Goal: Task Accomplishment & Management: Manage account settings

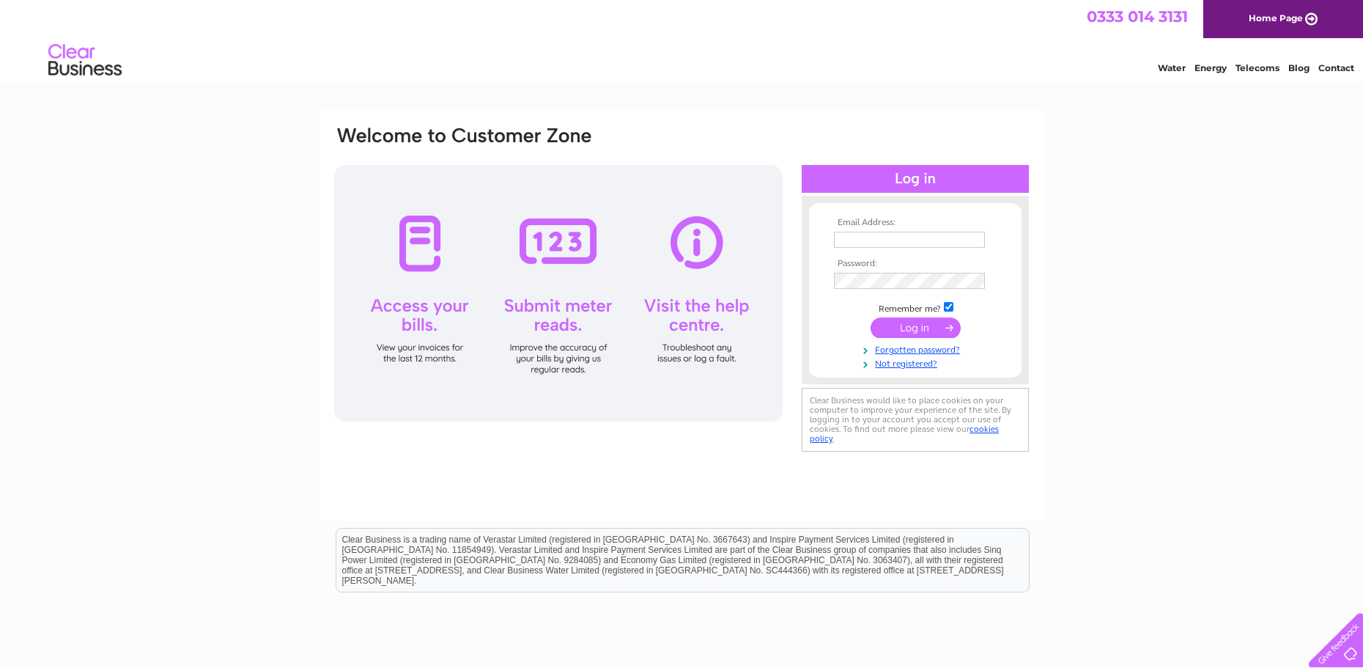
type input "[EMAIL_ADDRESS][DOMAIN_NAME]"
click at [904, 327] on input "submit" at bounding box center [916, 327] width 90 height 21
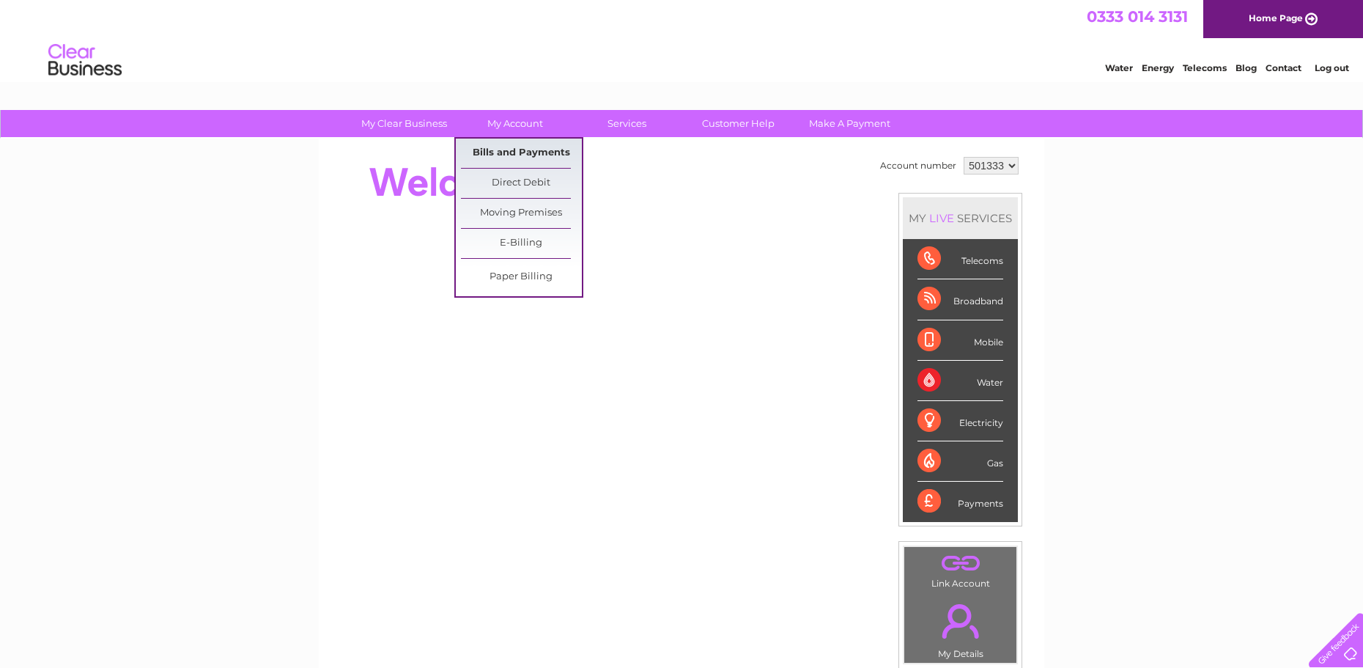
click at [510, 146] on link "Bills and Payments" at bounding box center [521, 153] width 121 height 29
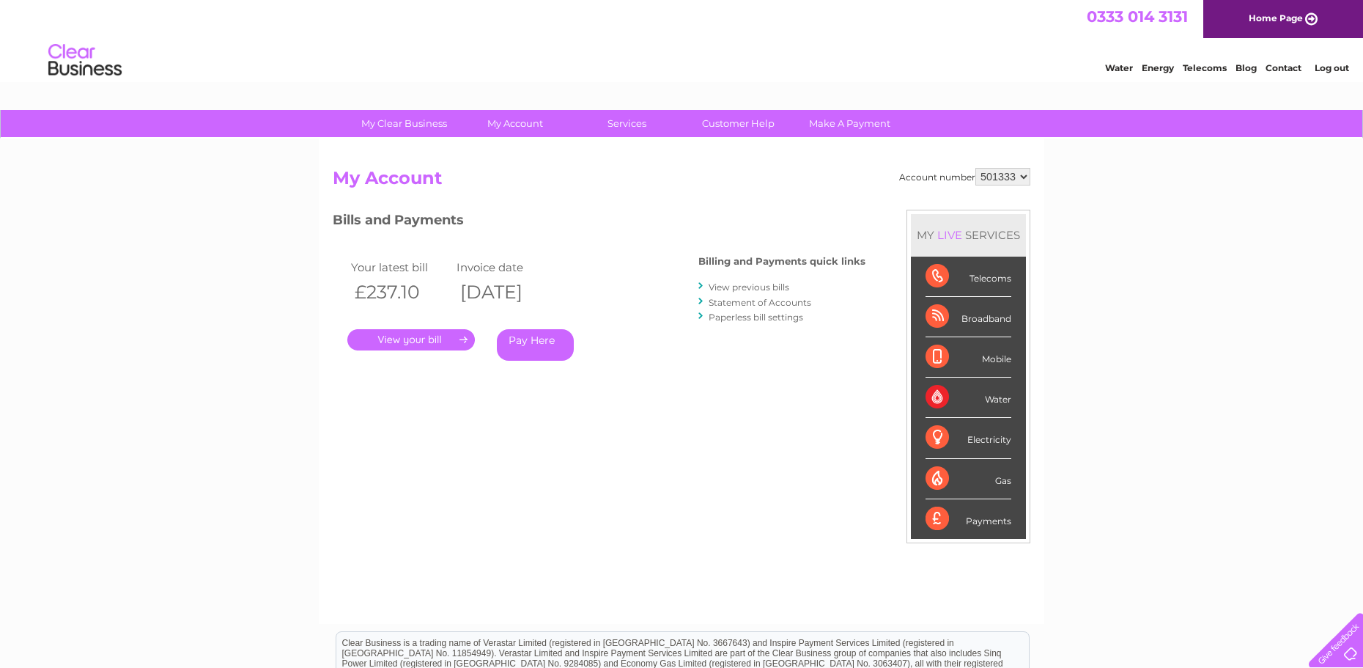
click at [442, 336] on link "." at bounding box center [411, 339] width 128 height 21
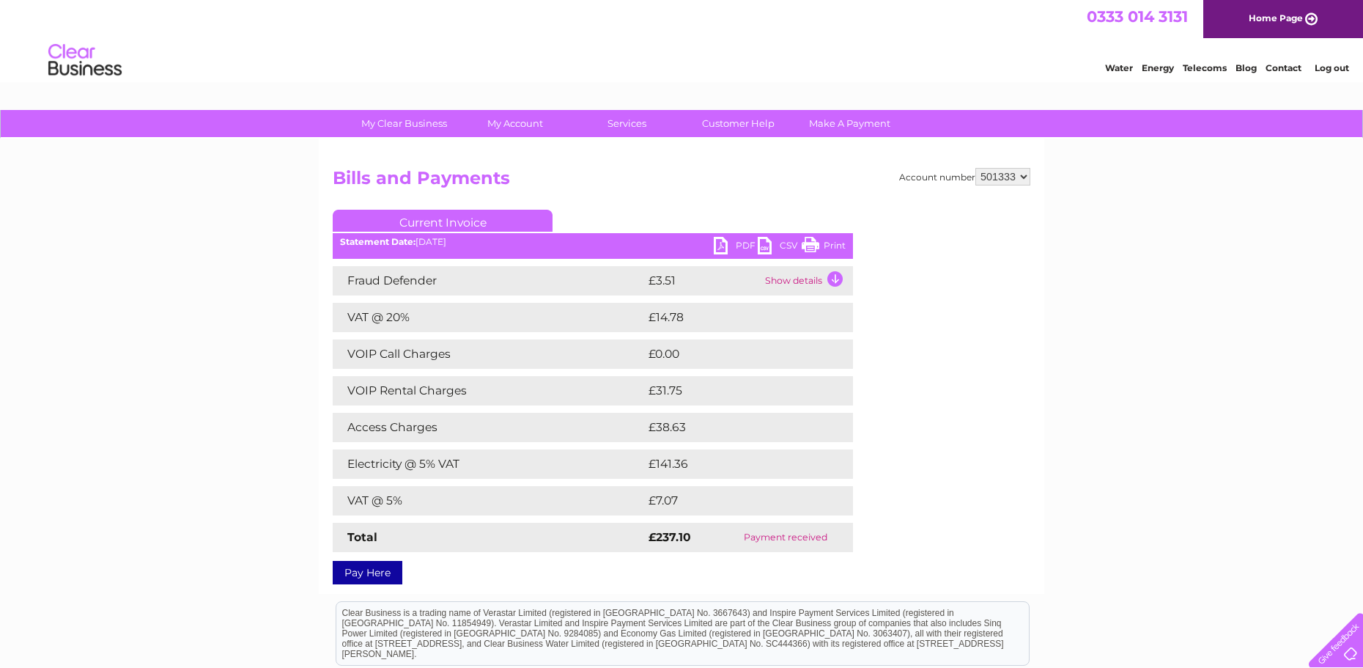
click at [830, 245] on link "Print" at bounding box center [824, 247] width 44 height 21
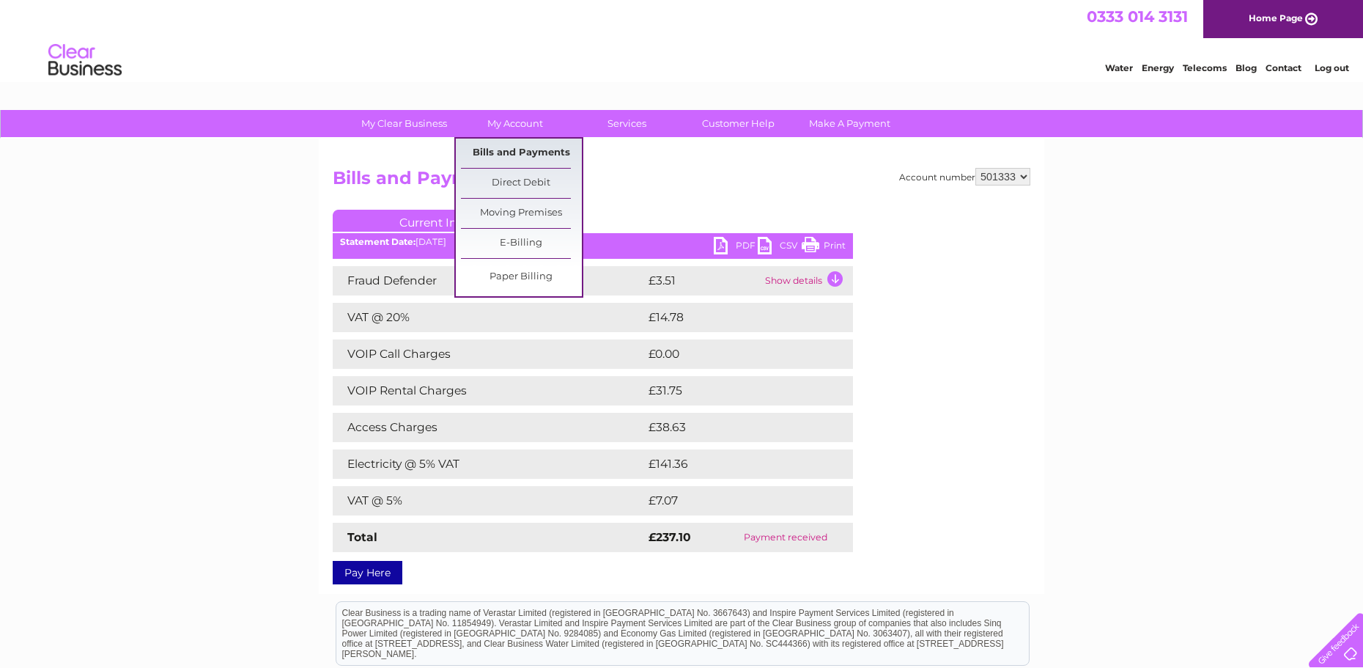
click at [517, 146] on link "Bills and Payments" at bounding box center [521, 153] width 121 height 29
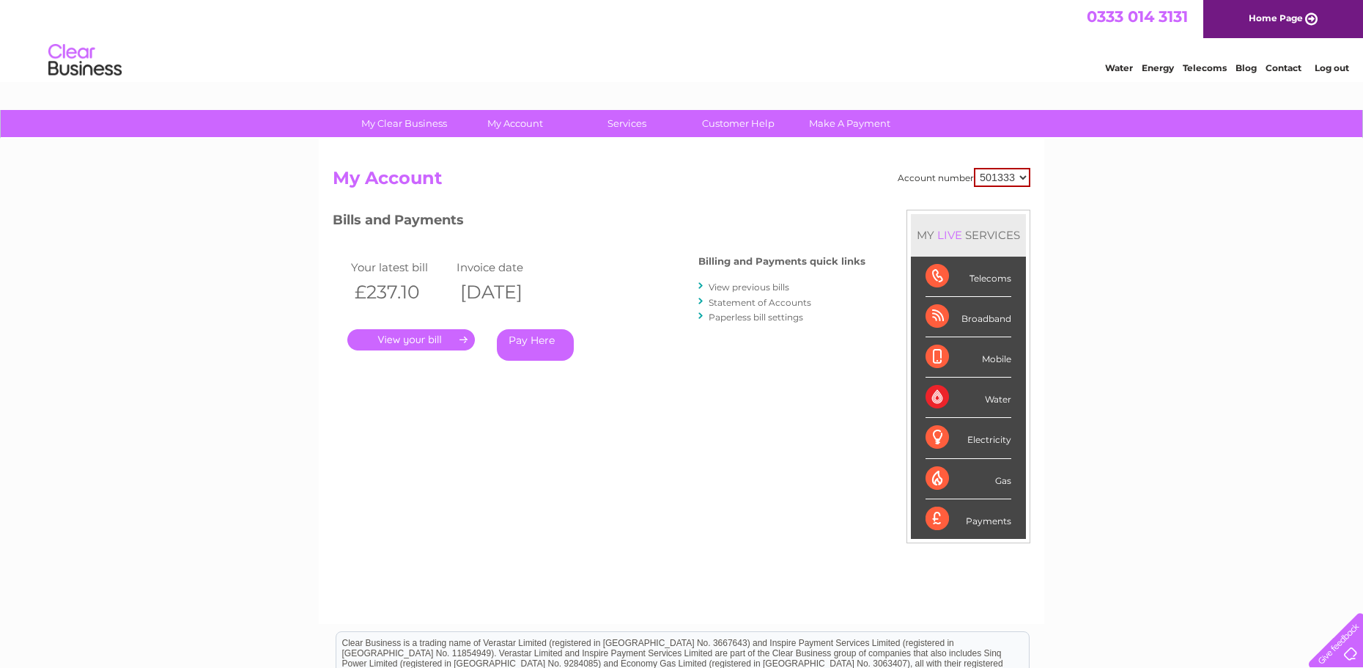
click at [740, 284] on link "View previous bills" at bounding box center [749, 286] width 81 height 11
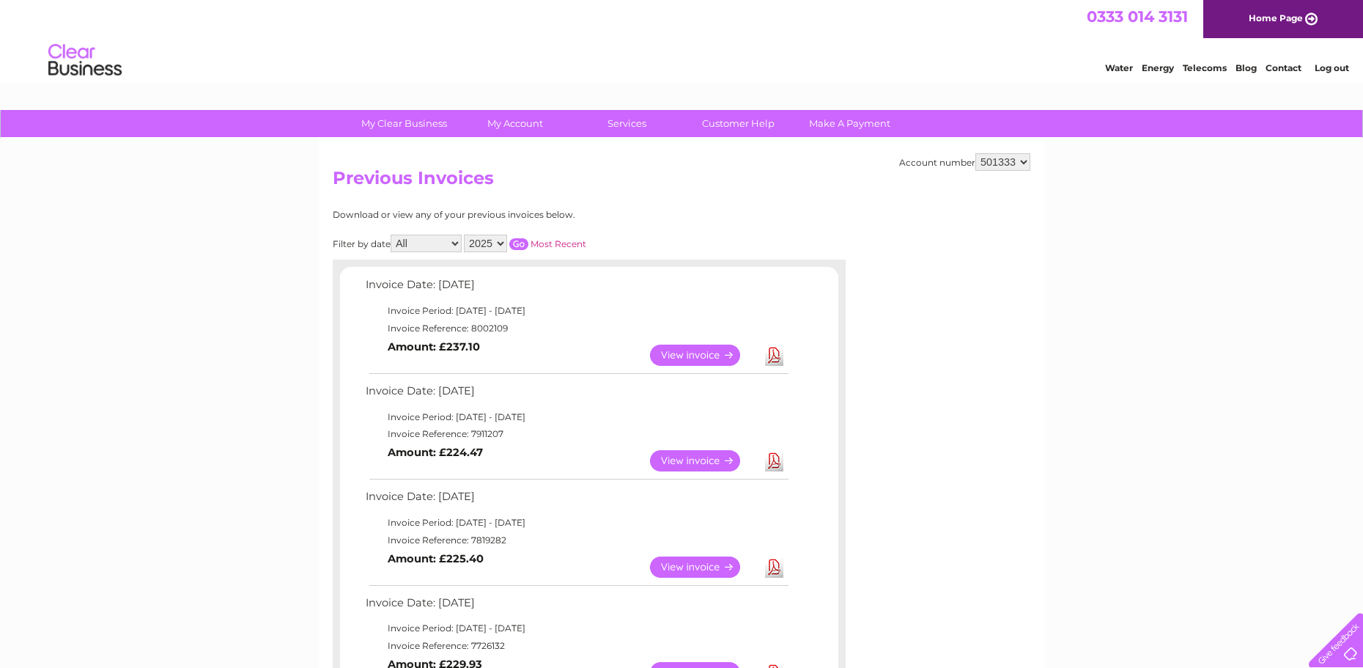
click at [688, 463] on link "View" at bounding box center [704, 460] width 108 height 21
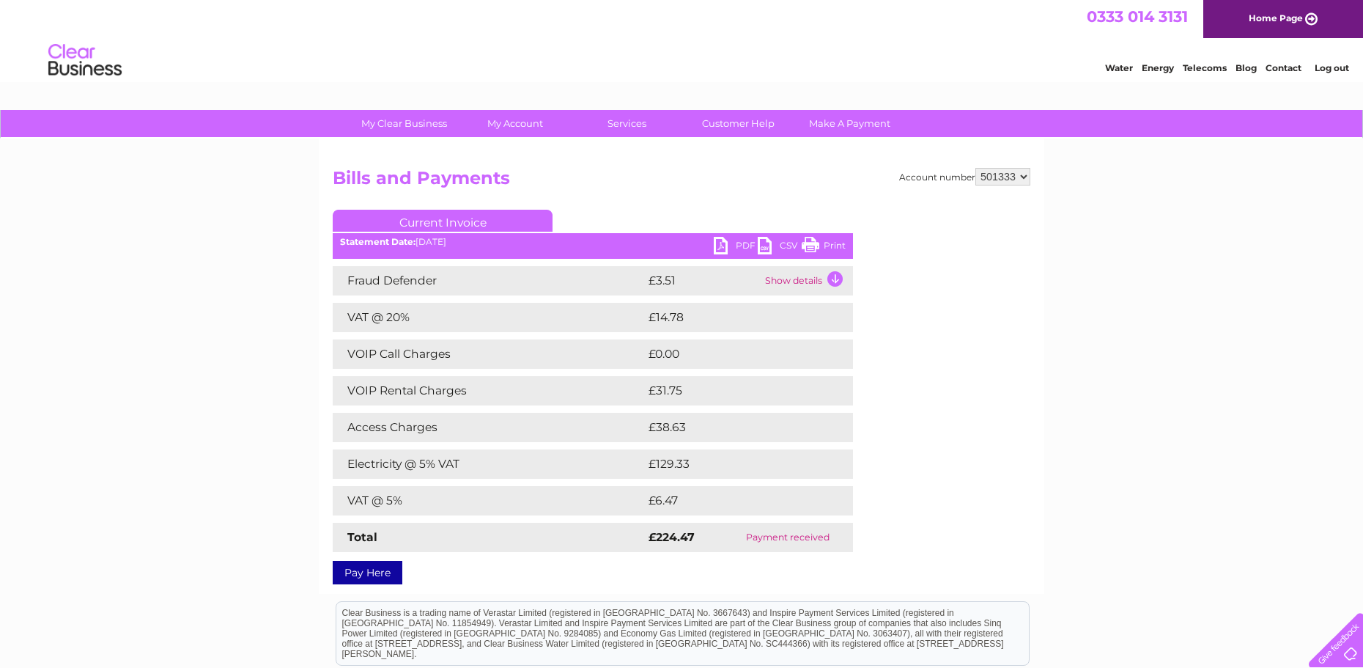
click at [839, 241] on link "Print" at bounding box center [824, 247] width 44 height 21
click at [836, 249] on link "Print" at bounding box center [824, 247] width 44 height 21
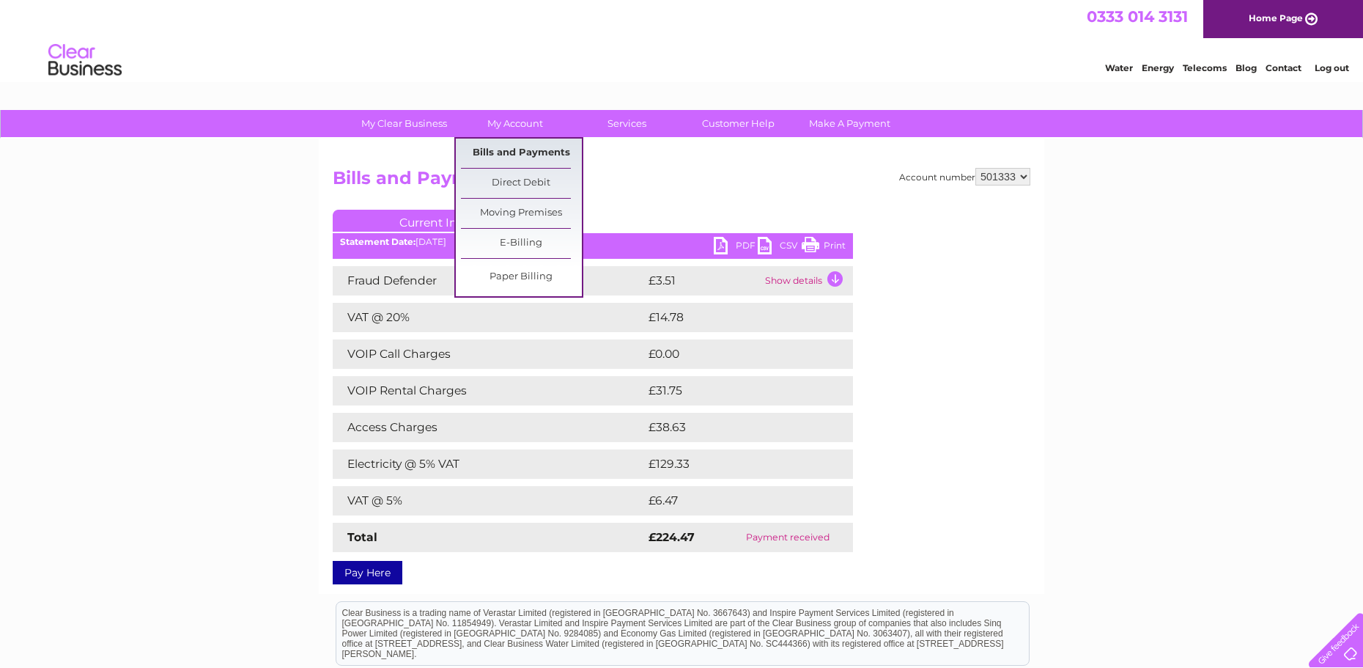
click at [514, 150] on link "Bills and Payments" at bounding box center [521, 153] width 121 height 29
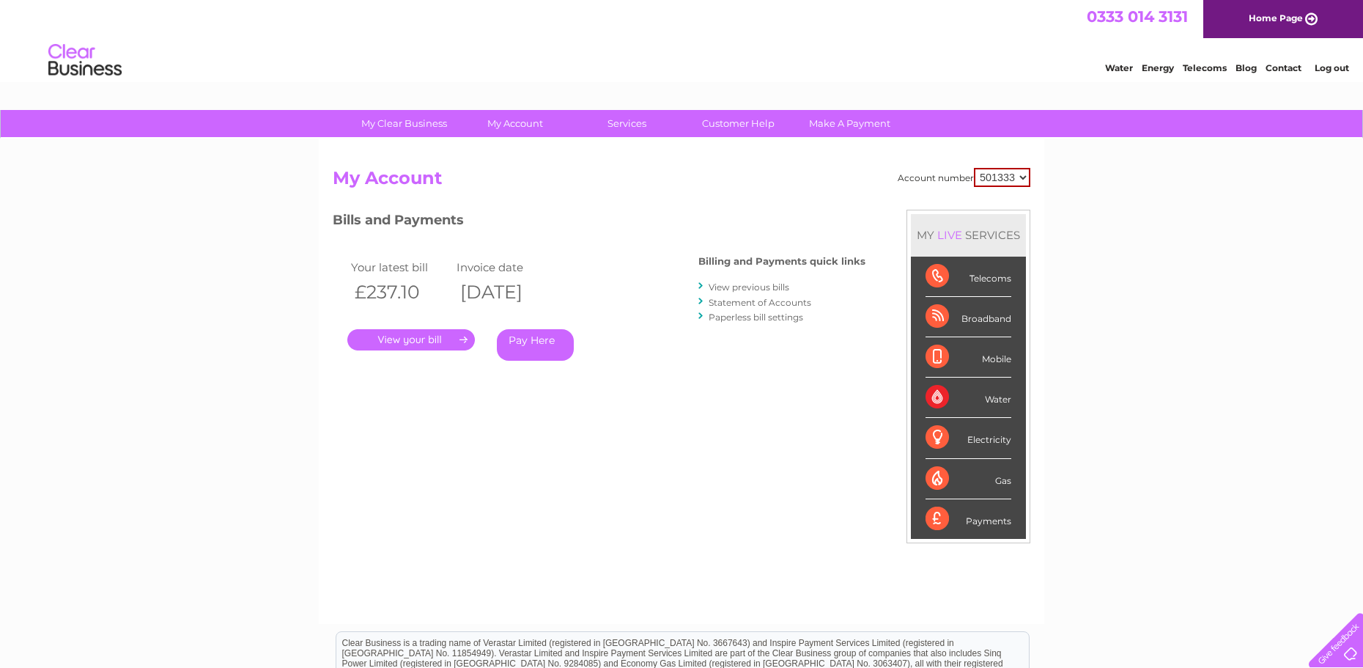
click at [423, 343] on link "." at bounding box center [411, 339] width 128 height 21
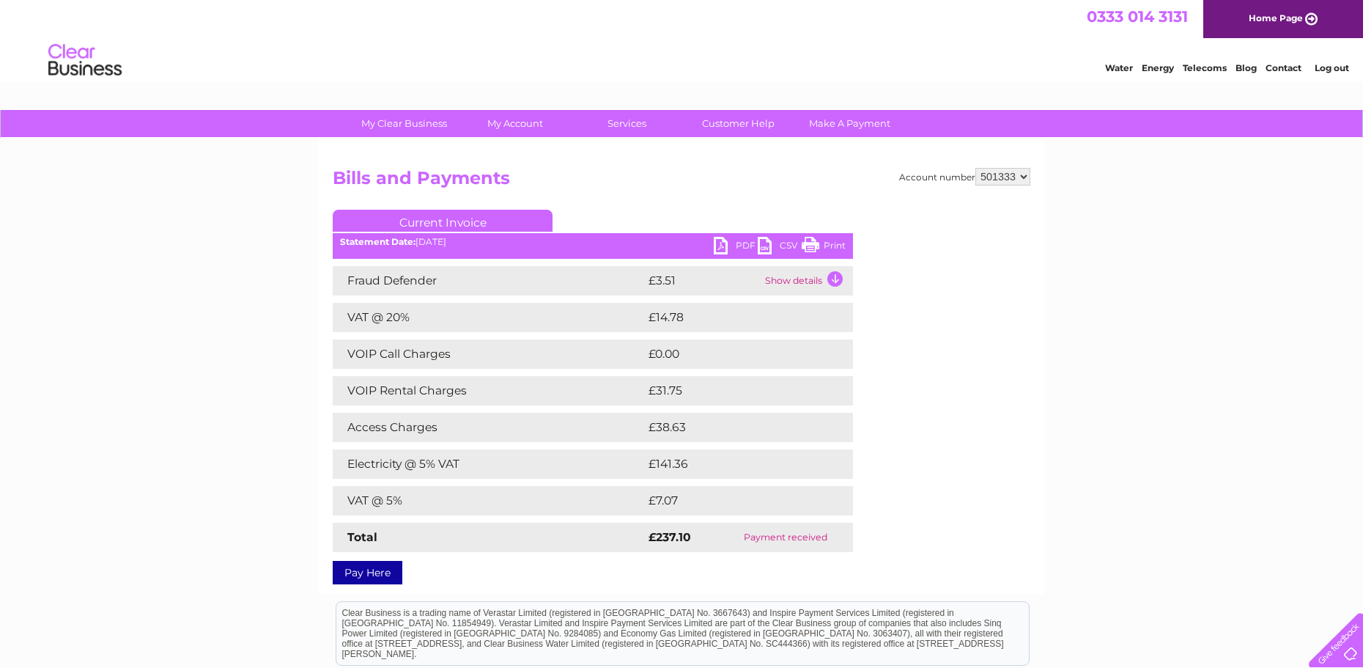
click at [822, 244] on link "Print" at bounding box center [824, 247] width 44 height 21
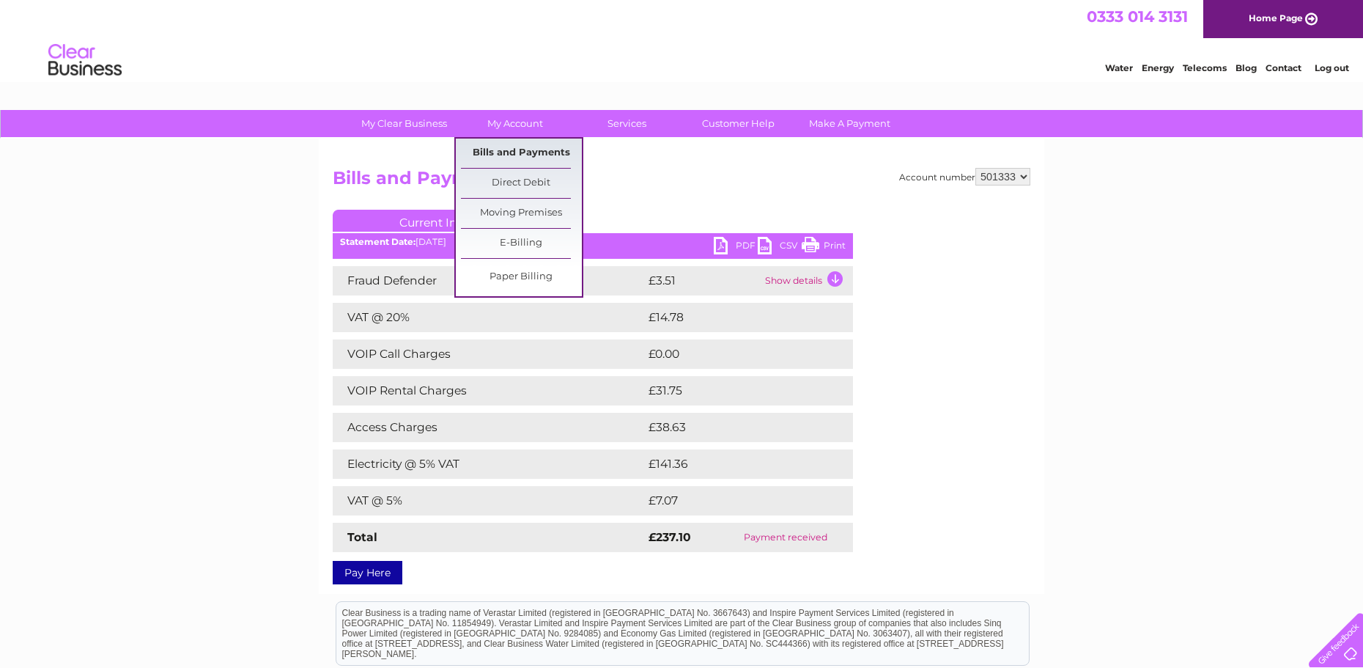
click at [509, 150] on link "Bills and Payments" at bounding box center [521, 153] width 121 height 29
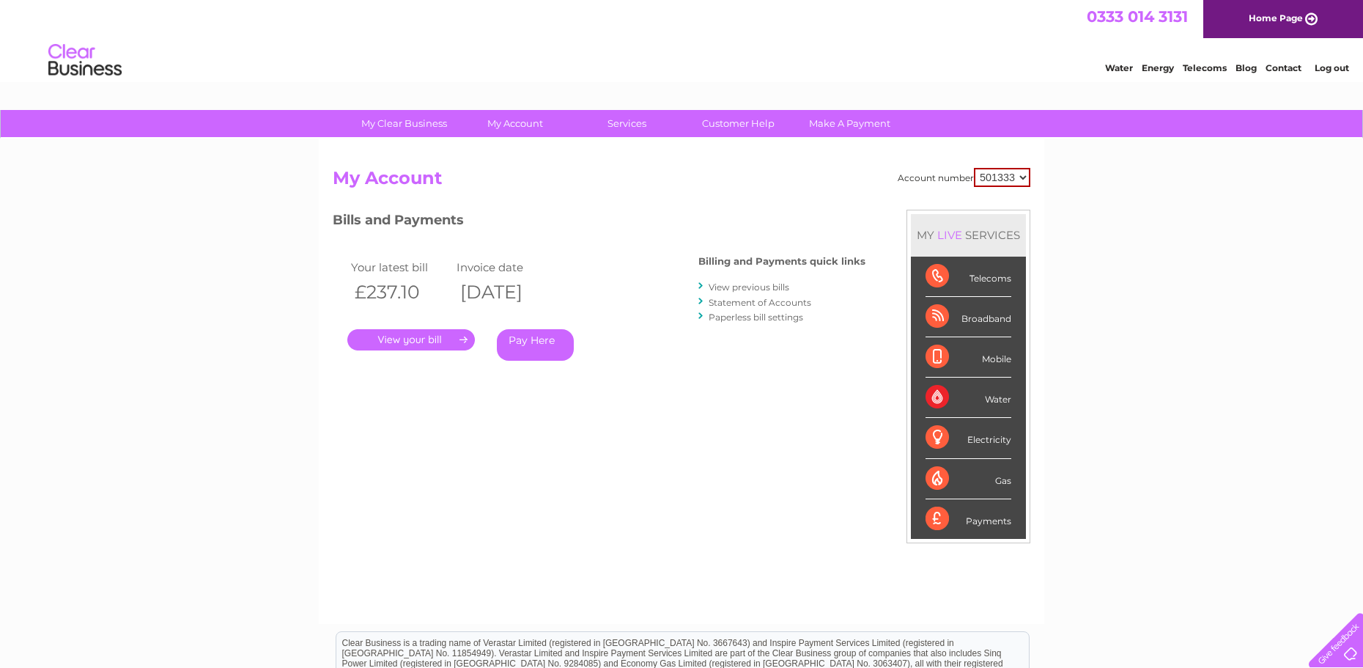
click at [713, 287] on link "View previous bills" at bounding box center [749, 286] width 81 height 11
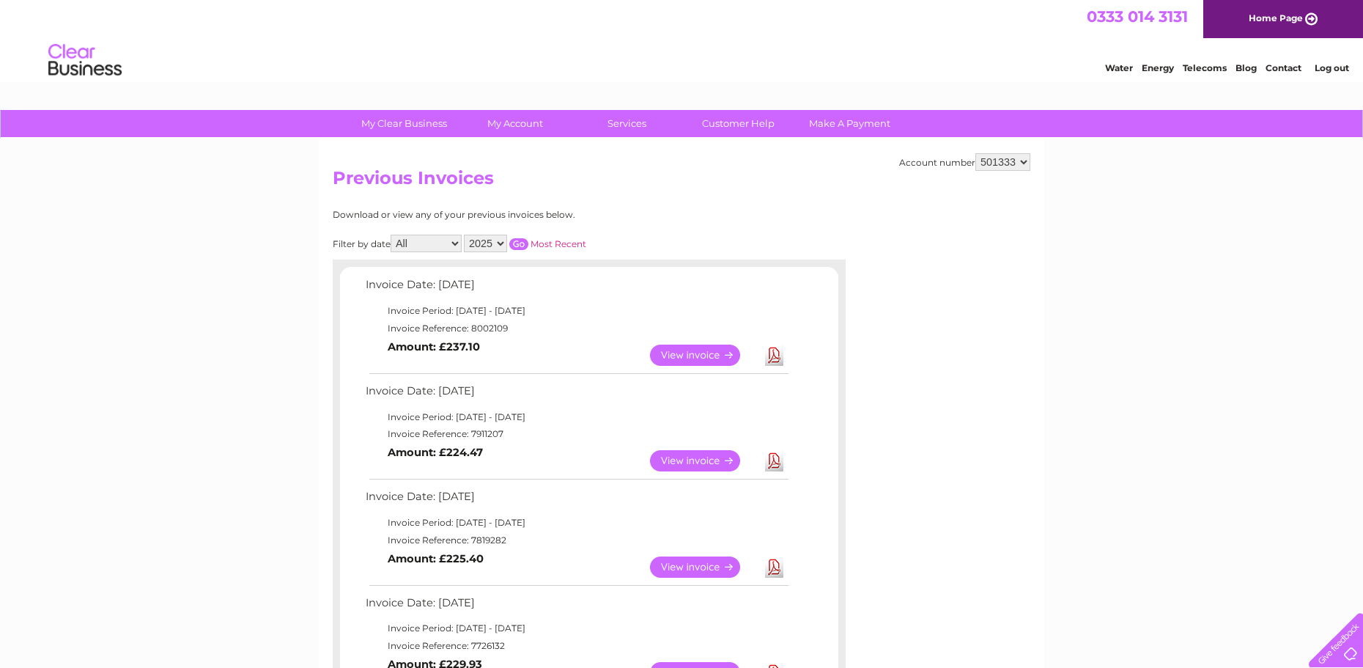
click at [682, 352] on link "View" at bounding box center [704, 355] width 108 height 21
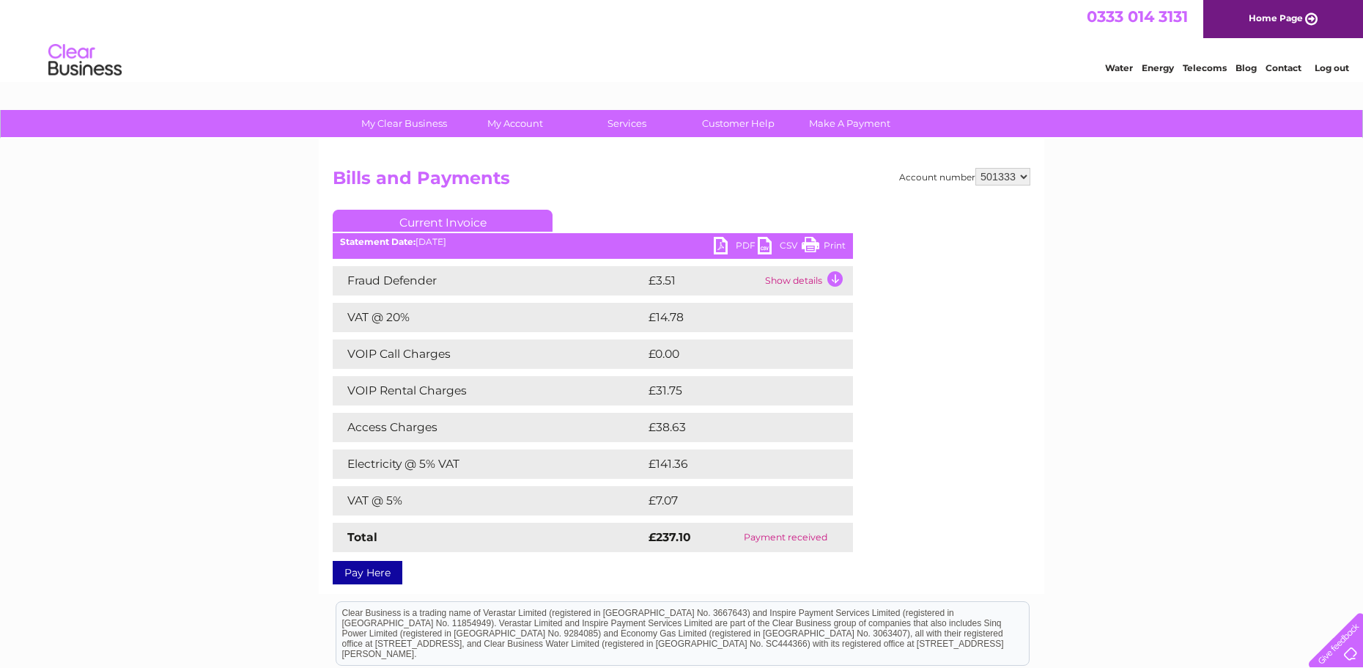
click at [840, 239] on link "Print" at bounding box center [824, 247] width 44 height 21
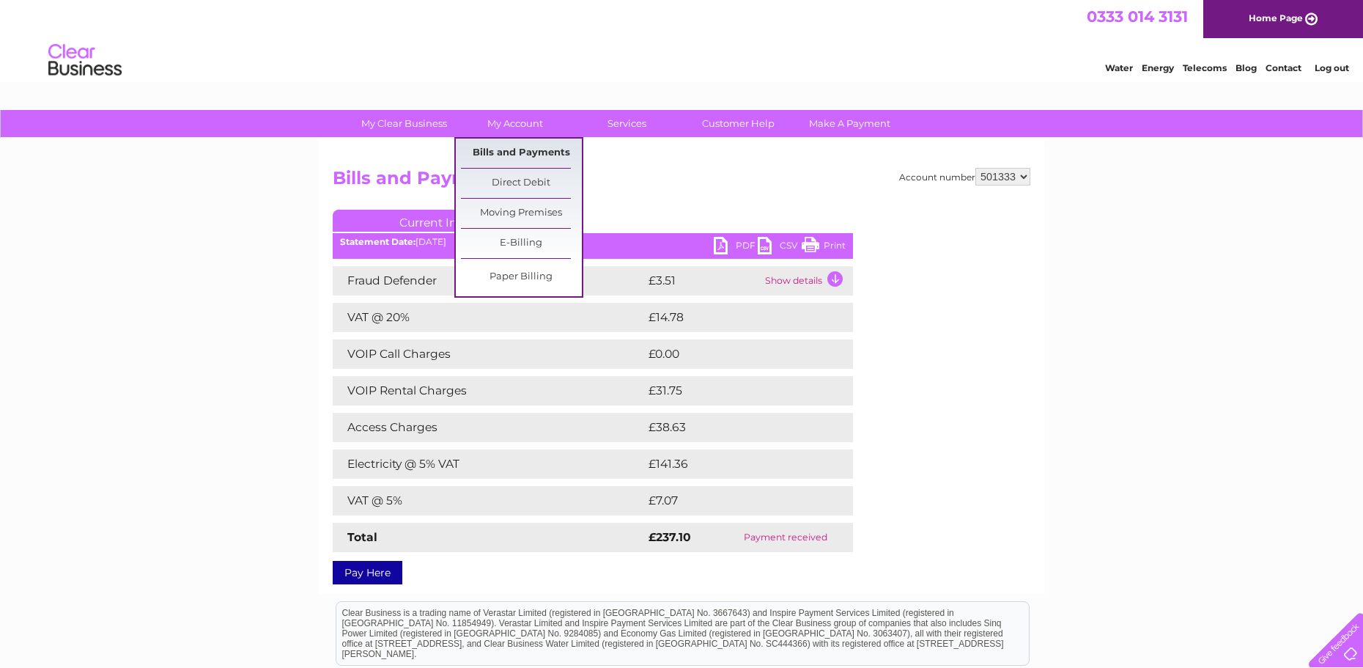
click at [510, 159] on link "Bills and Payments" at bounding box center [521, 153] width 121 height 29
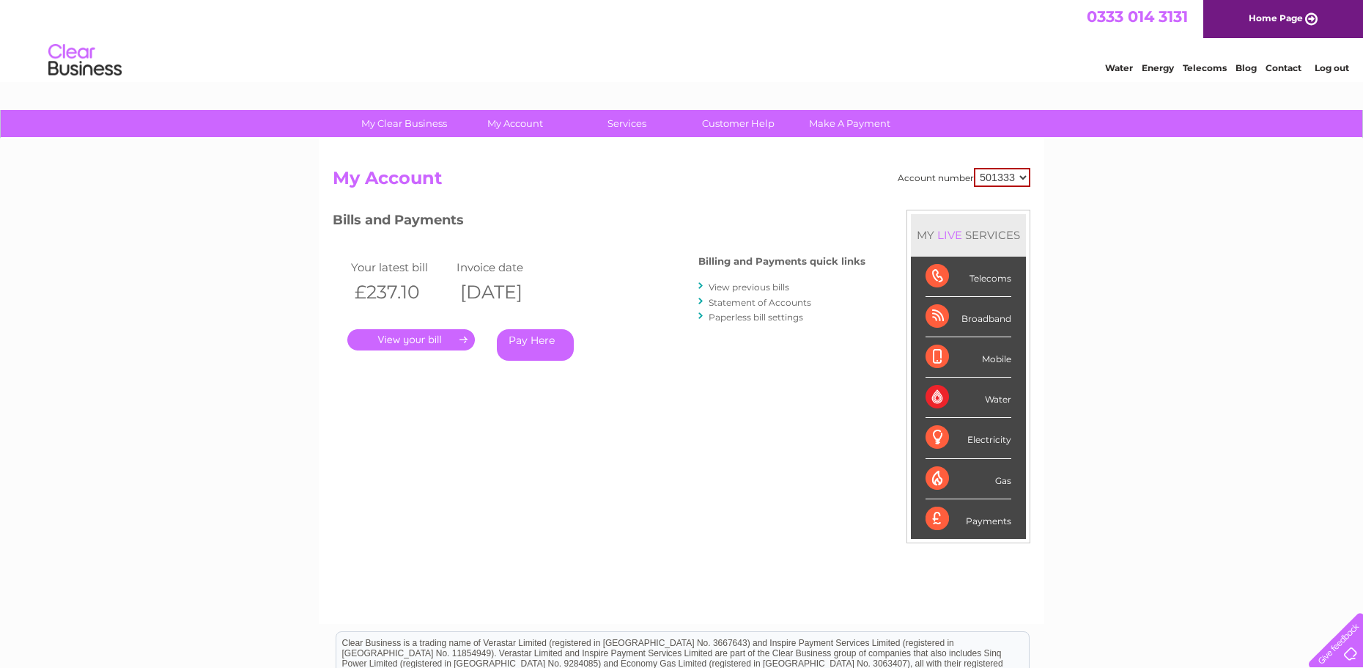
click at [726, 287] on link "View previous bills" at bounding box center [749, 286] width 81 height 11
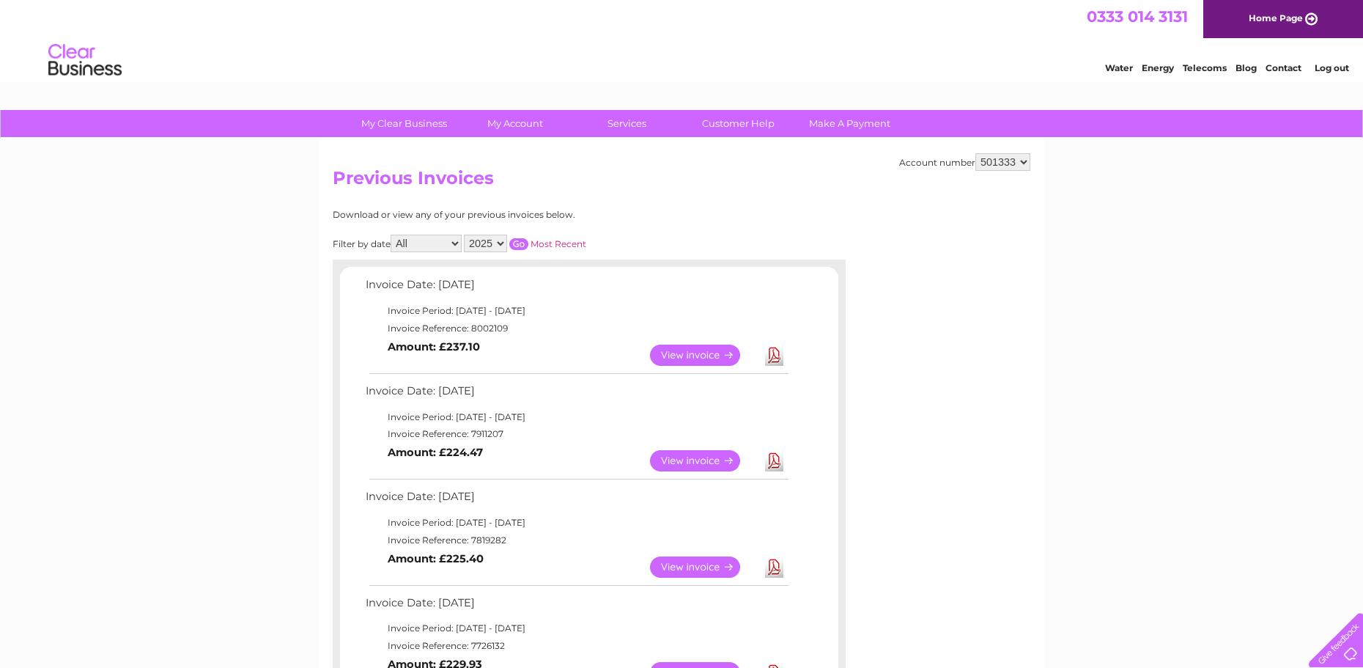
click at [685, 567] on link "View" at bounding box center [704, 566] width 108 height 21
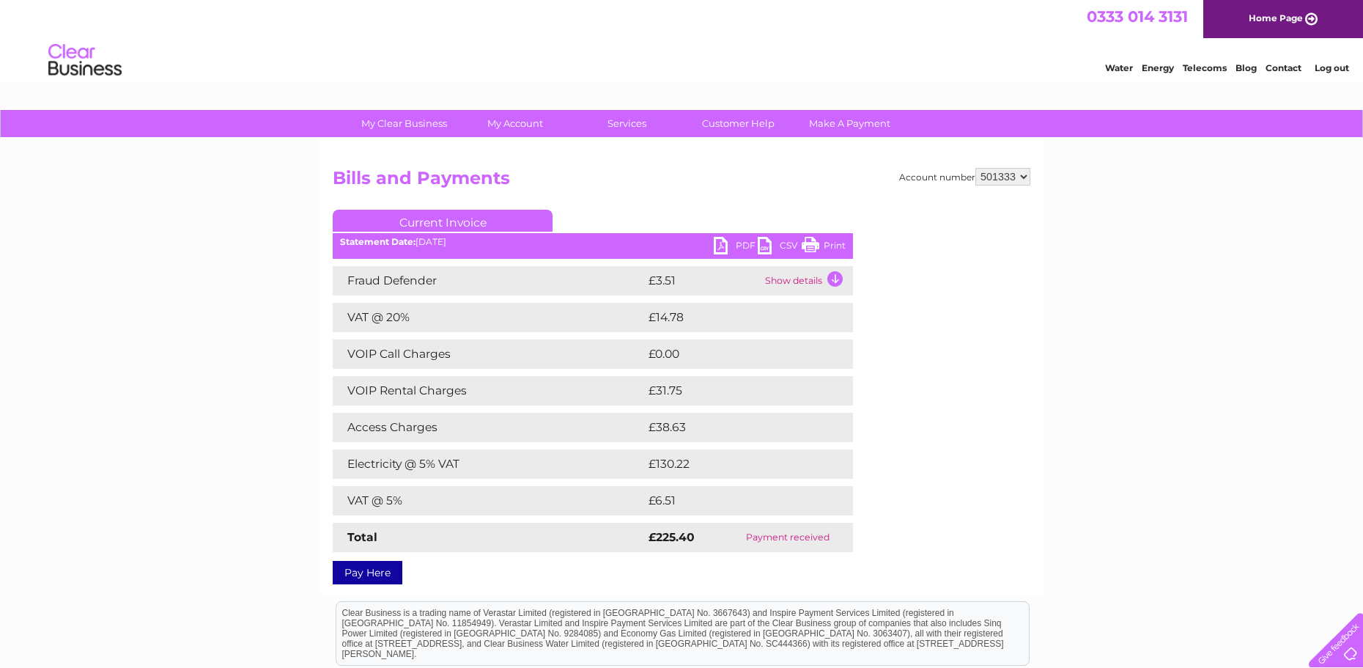
click at [831, 242] on link "Print" at bounding box center [824, 247] width 44 height 21
click at [828, 245] on link "Print" at bounding box center [824, 247] width 44 height 21
